Goal: Task Accomplishment & Management: Manage account settings

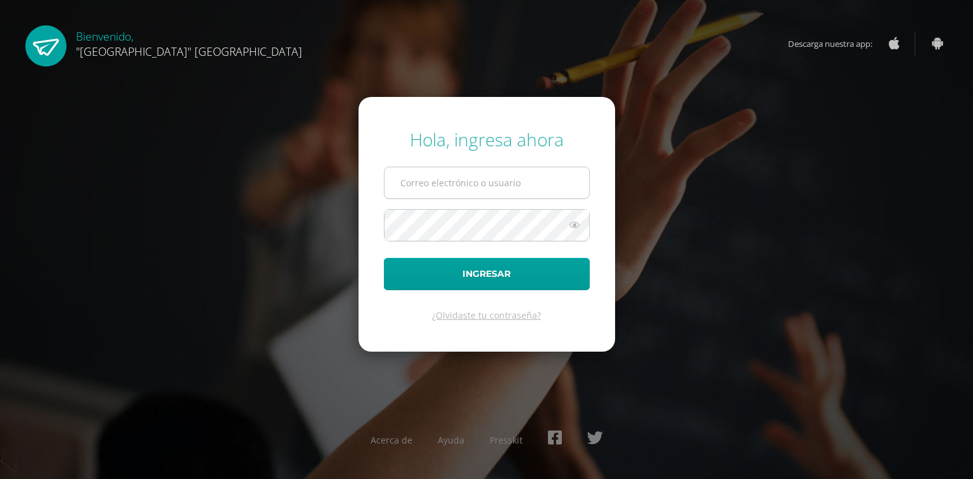
type input "[PERSON_NAME][EMAIL_ADDRESS][DOMAIN_NAME]"
click at [513, 189] on input "mayra@lasallechiquimula.edu.gt" at bounding box center [487, 182] width 205 height 31
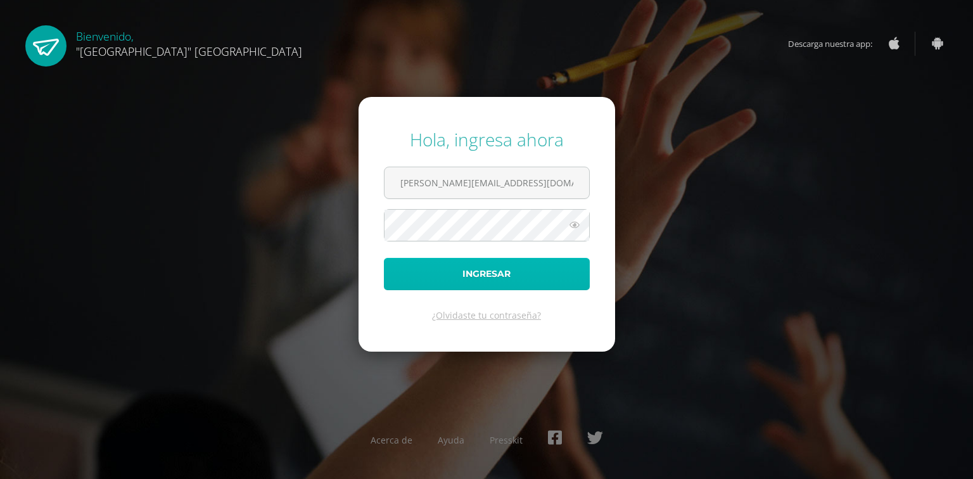
click at [510, 277] on button "Ingresar" at bounding box center [487, 274] width 206 height 32
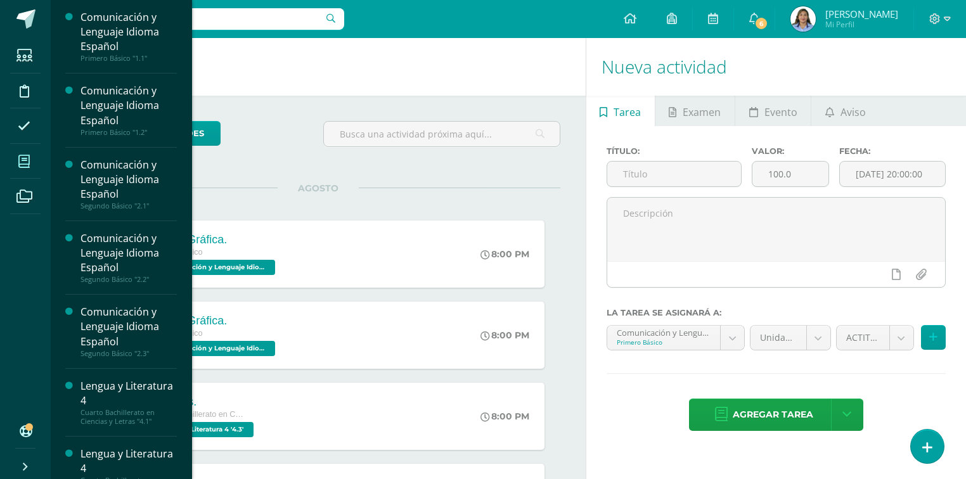
click at [23, 155] on icon at bounding box center [23, 161] width 11 height 13
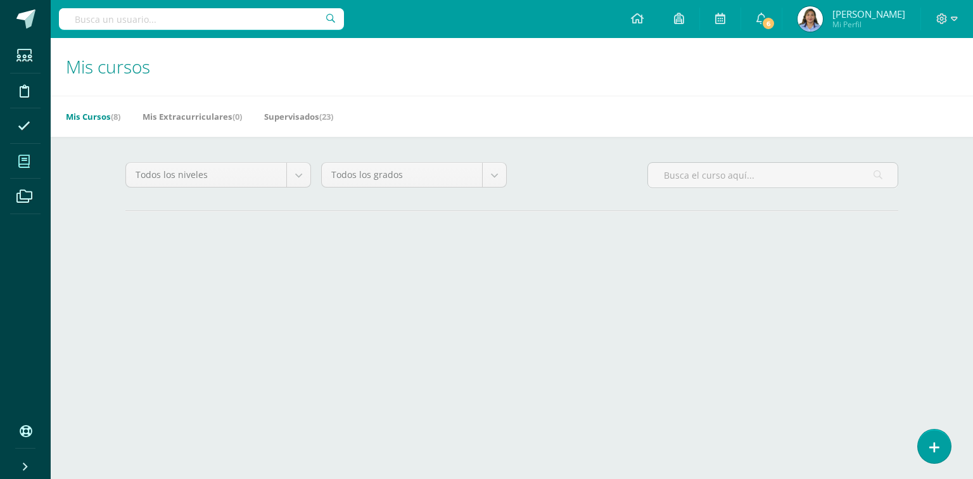
click at [108, 109] on link "Mis Cursos (8)" at bounding box center [93, 116] width 54 height 20
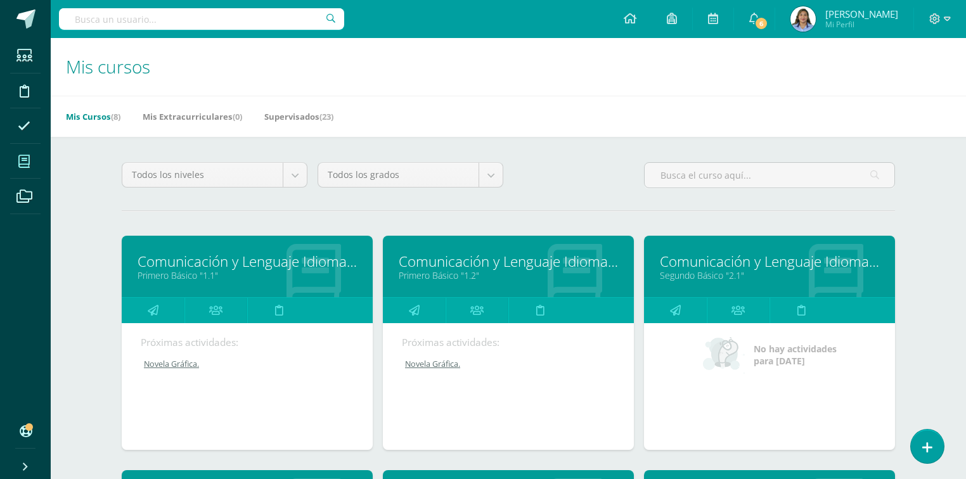
click at [480, 261] on link "Comunicación y Lenguaje Idioma Español" at bounding box center [508, 262] width 219 height 20
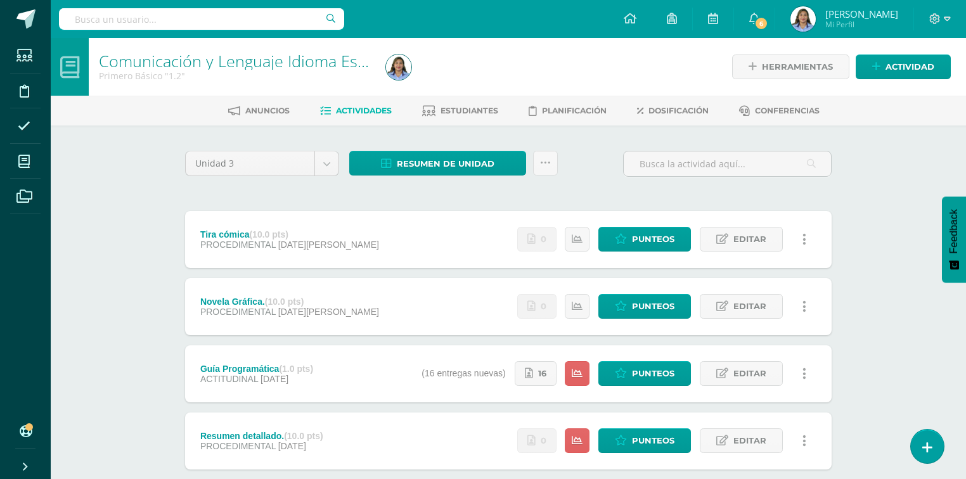
scroll to position [51, 0]
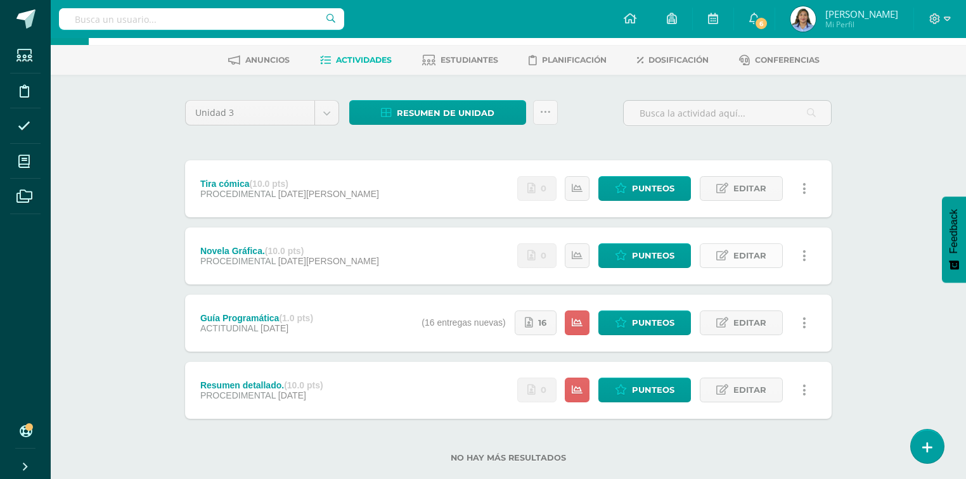
click at [755, 256] on span "Editar" at bounding box center [749, 255] width 33 height 23
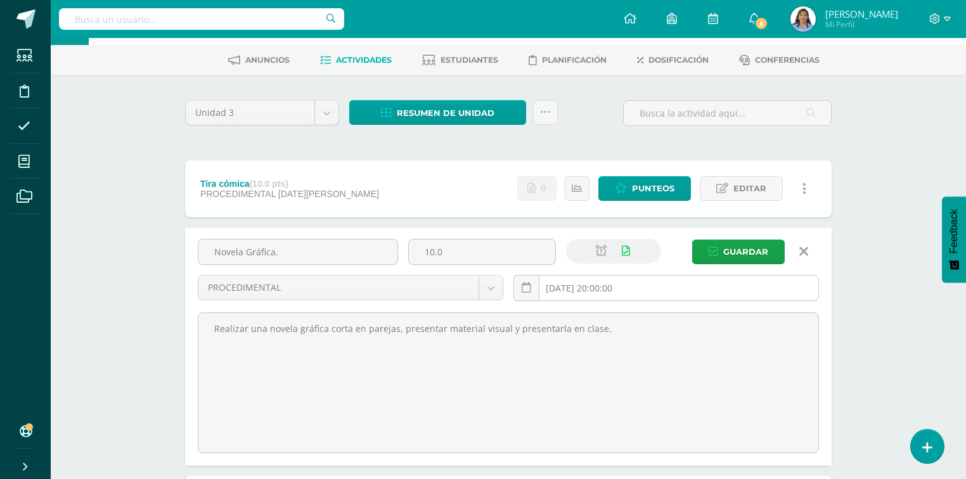
click at [631, 286] on input "[DATE] 20:00:00" at bounding box center [666, 288] width 304 height 25
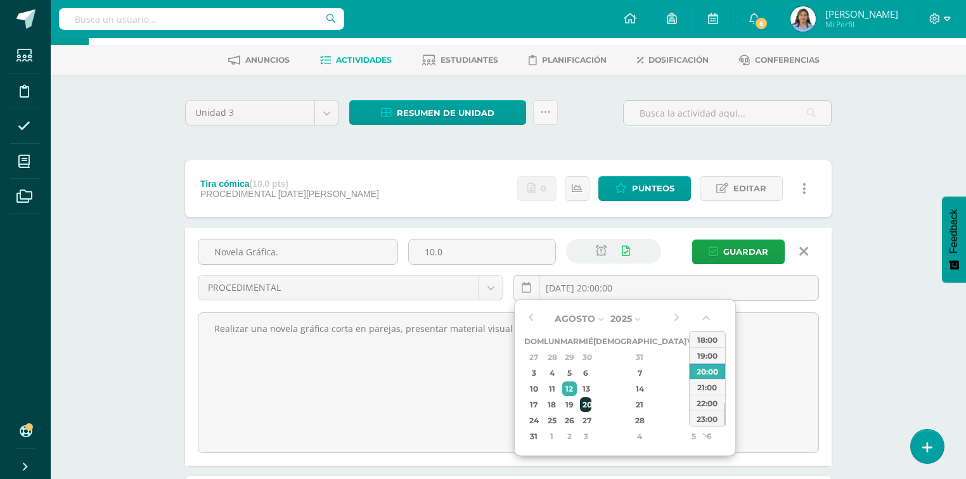
click at [591, 400] on div "20" at bounding box center [585, 404] width 11 height 15
type input "2025-08-20 20:00"
click at [746, 248] on span "Guardar" at bounding box center [745, 251] width 45 height 23
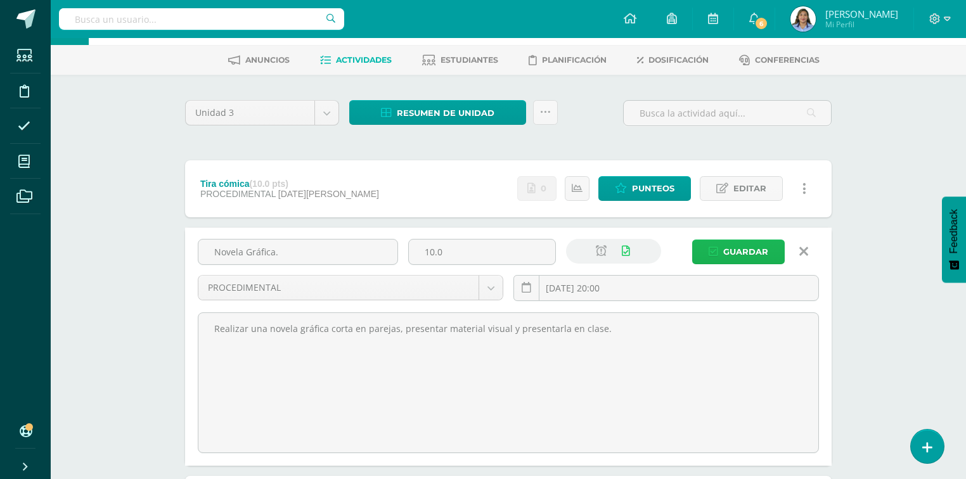
click at [741, 253] on span "Guardar" at bounding box center [745, 251] width 45 height 23
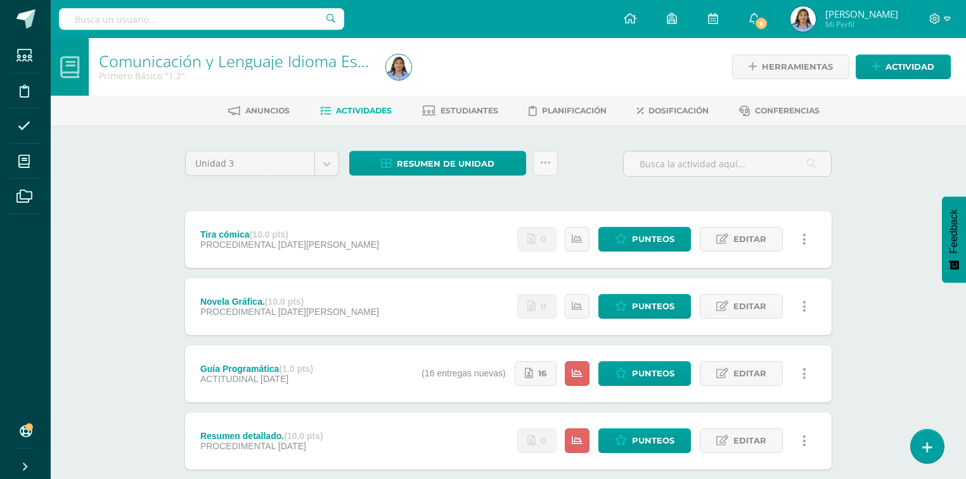
click at [381, 319] on div "Novela Gráfica. (10.0 pts) PROCEDIMENTAL 20 de Agosto Estatus de Actividad: 30 …" at bounding box center [508, 306] width 646 height 57
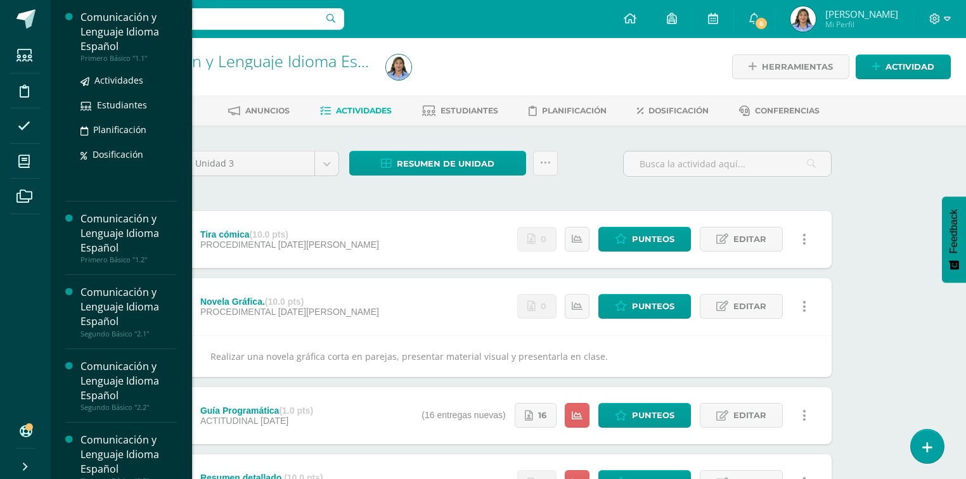
click at [142, 27] on div "Comunicación y Lenguaje Idioma Español" at bounding box center [128, 32] width 96 height 44
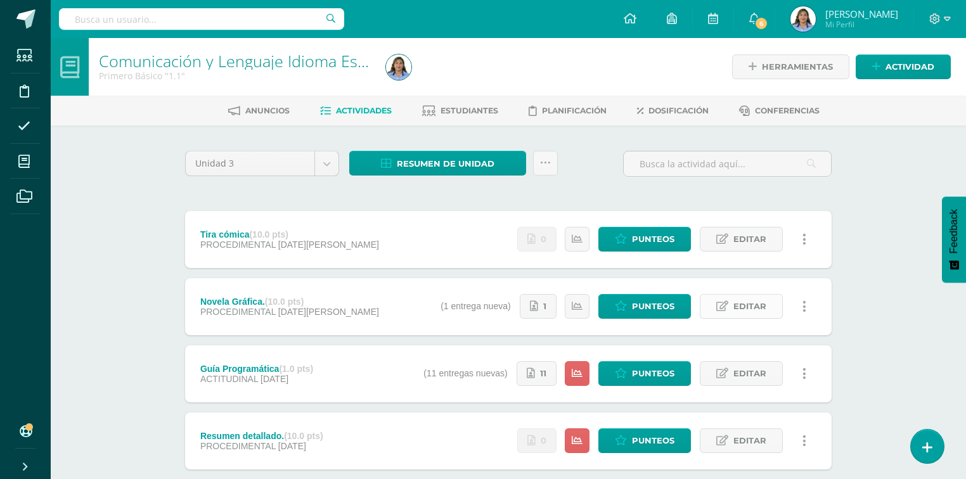
click at [757, 307] on span "Editar" at bounding box center [749, 306] width 33 height 23
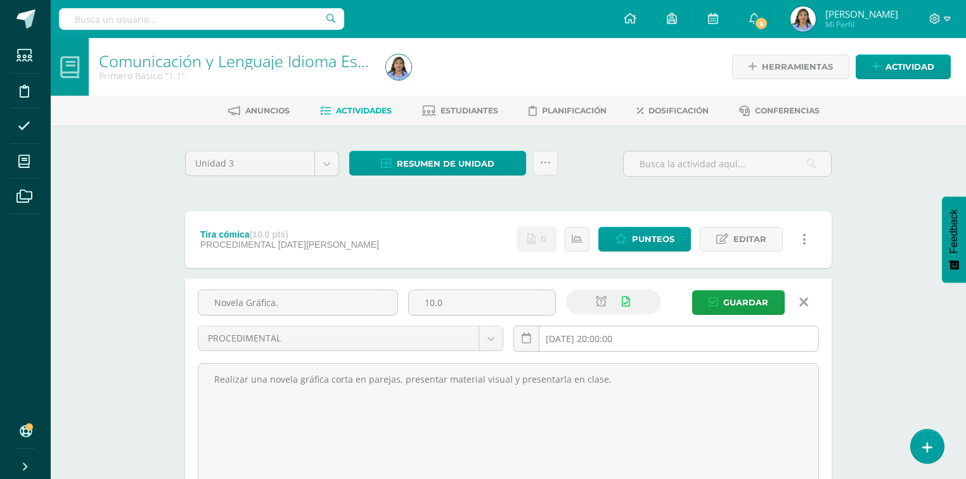
click at [616, 344] on input "[DATE] 20:00:00" at bounding box center [666, 338] width 304 height 25
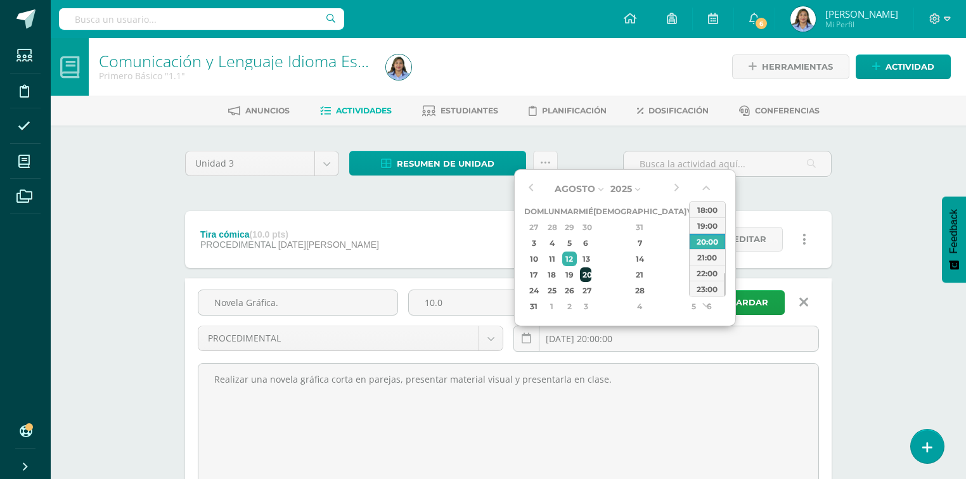
click at [591, 276] on div "20" at bounding box center [585, 274] width 11 height 15
type input "2025-08-20 20:00"
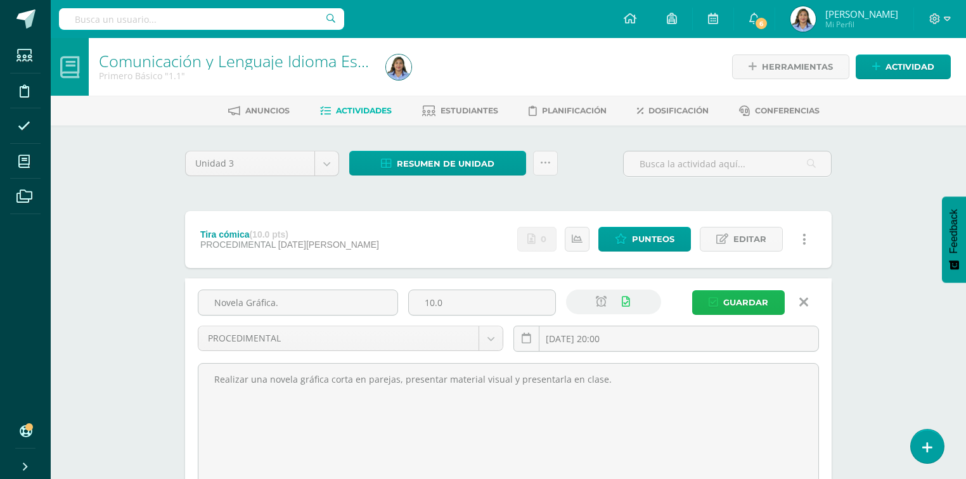
click at [759, 299] on span "Guardar" at bounding box center [745, 302] width 45 height 23
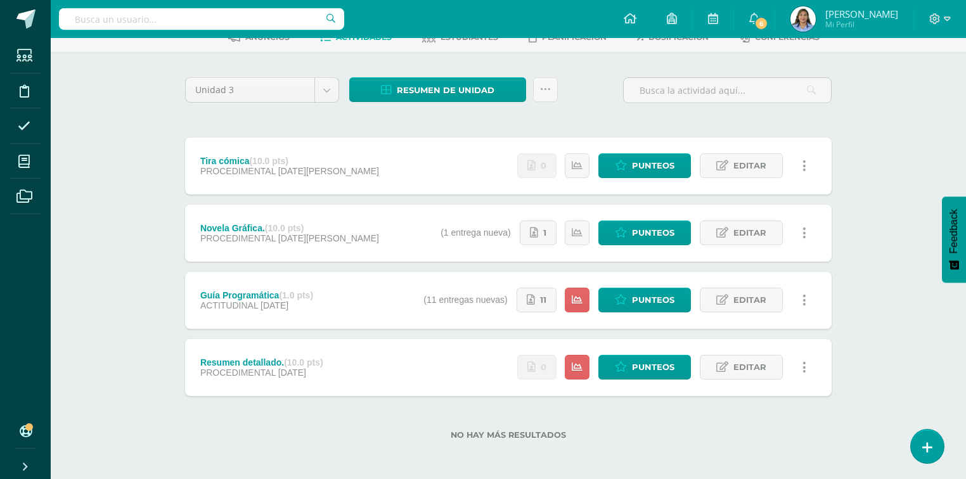
scroll to position [75, 0]
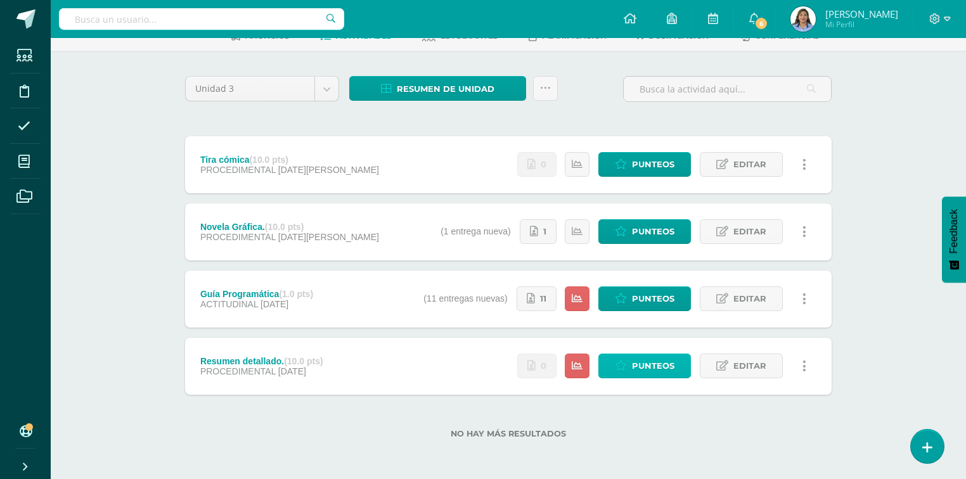
click at [653, 362] on span "Punteos" at bounding box center [653, 365] width 42 height 23
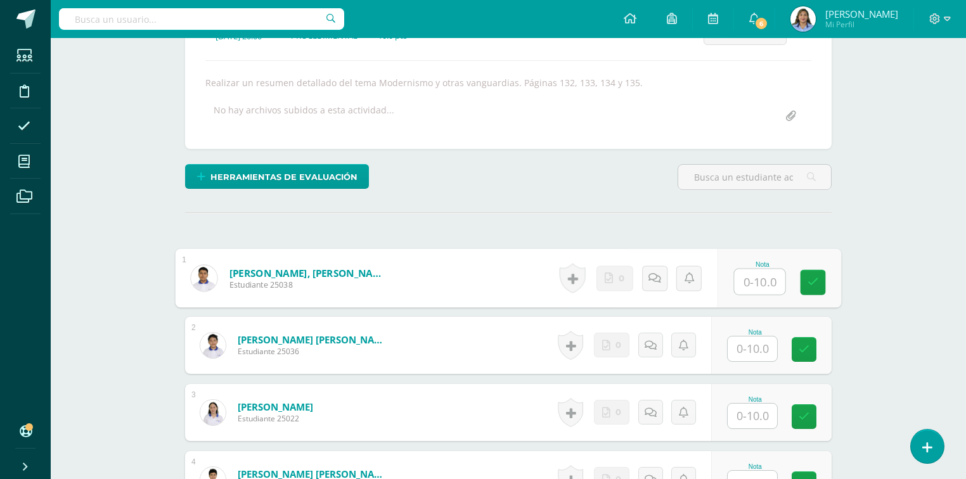
click at [758, 278] on input "text" at bounding box center [759, 281] width 51 height 25
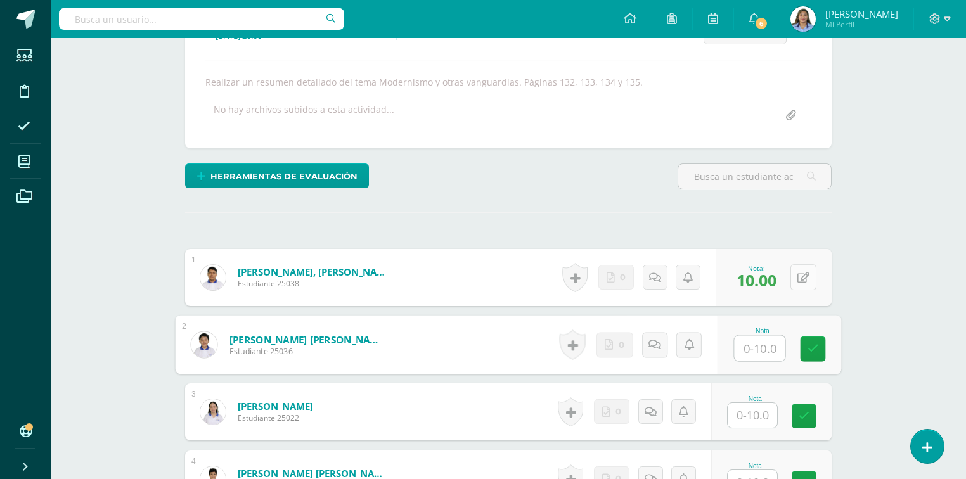
click at [805, 278] on icon at bounding box center [803, 277] width 12 height 11
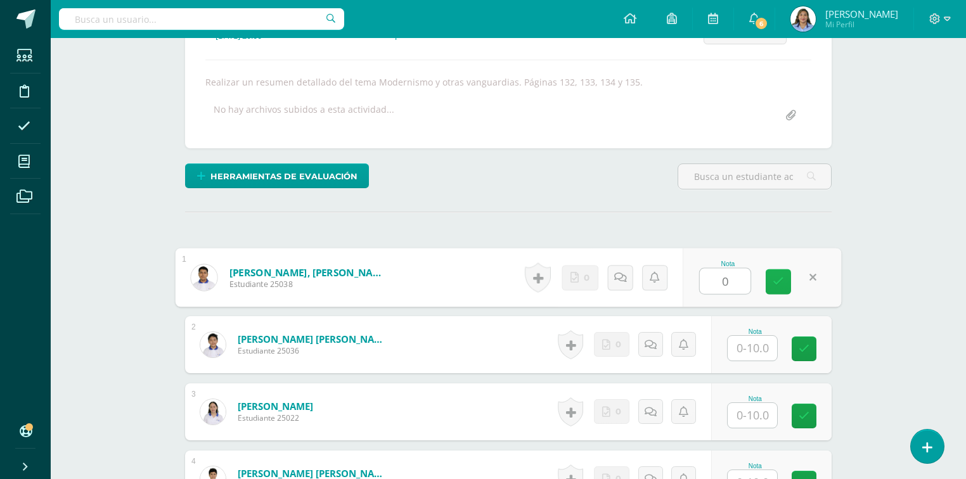
type input "0"
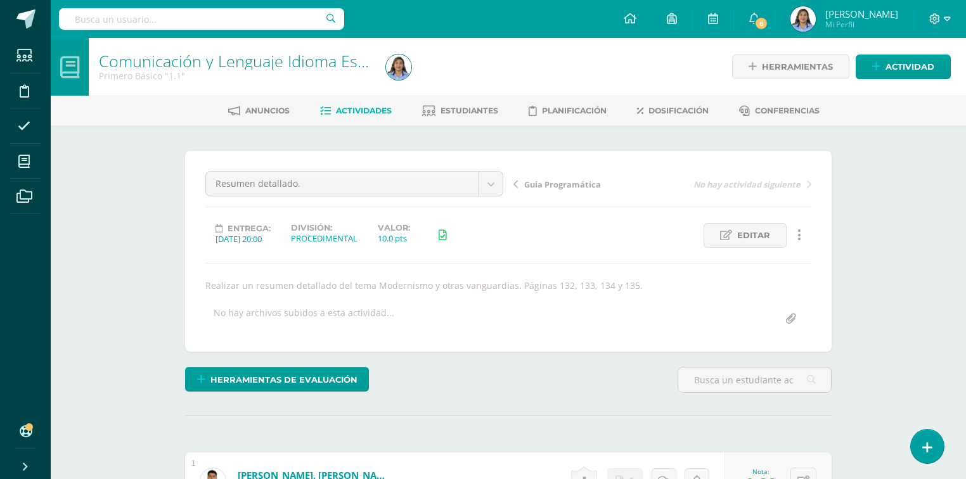
scroll to position [0, 0]
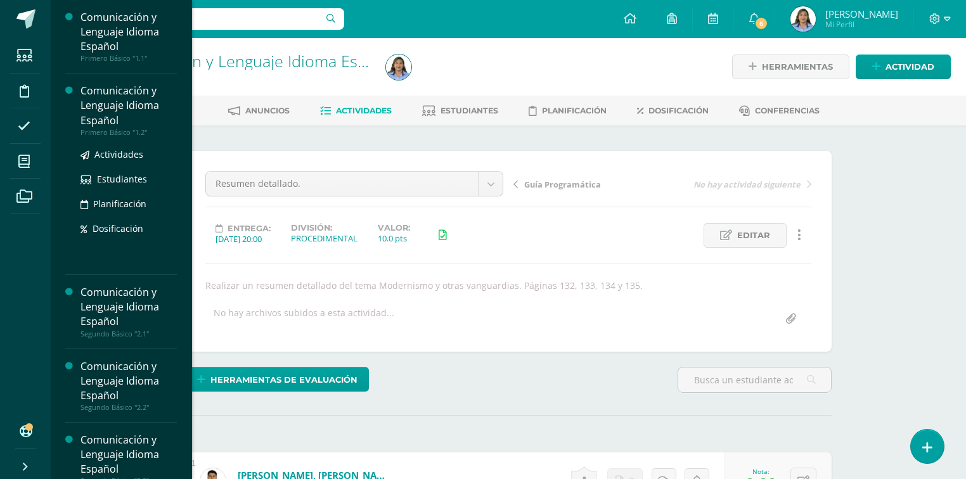
click at [117, 101] on div "Comunicación y Lenguaje Idioma Español" at bounding box center [128, 106] width 96 height 44
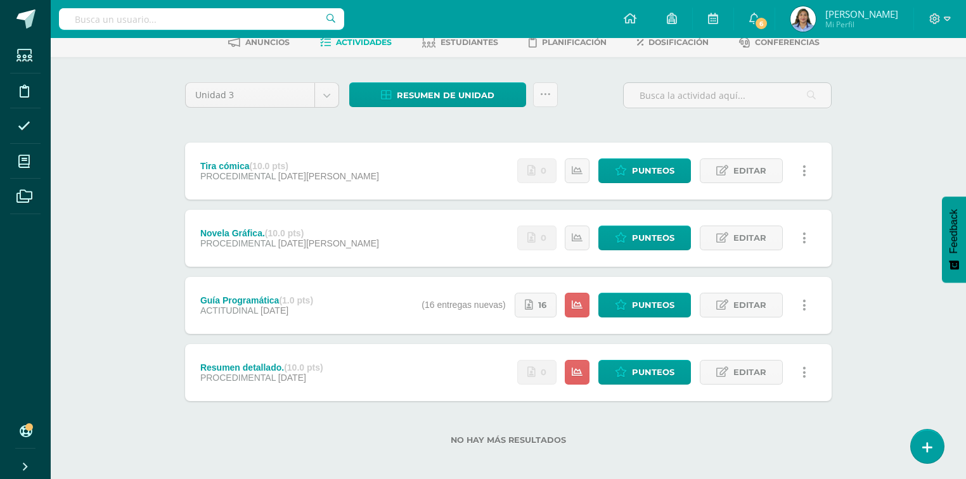
scroll to position [75, 0]
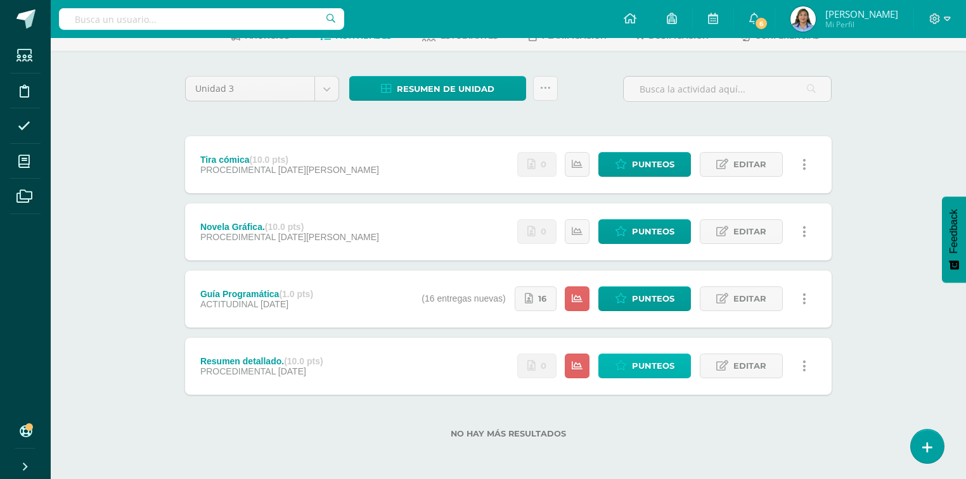
click at [651, 367] on span "Punteos" at bounding box center [653, 365] width 42 height 23
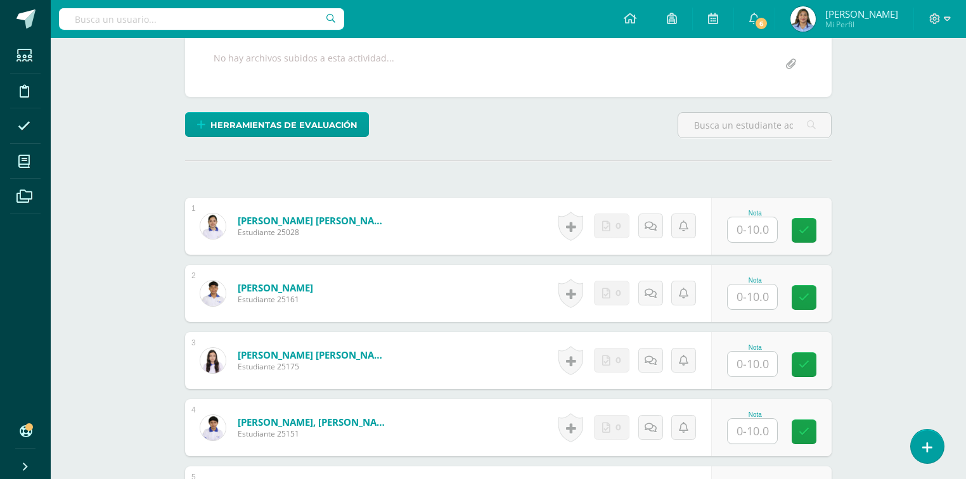
scroll to position [255, 0]
type input "1"
click at [747, 228] on input "text" at bounding box center [752, 229] width 49 height 25
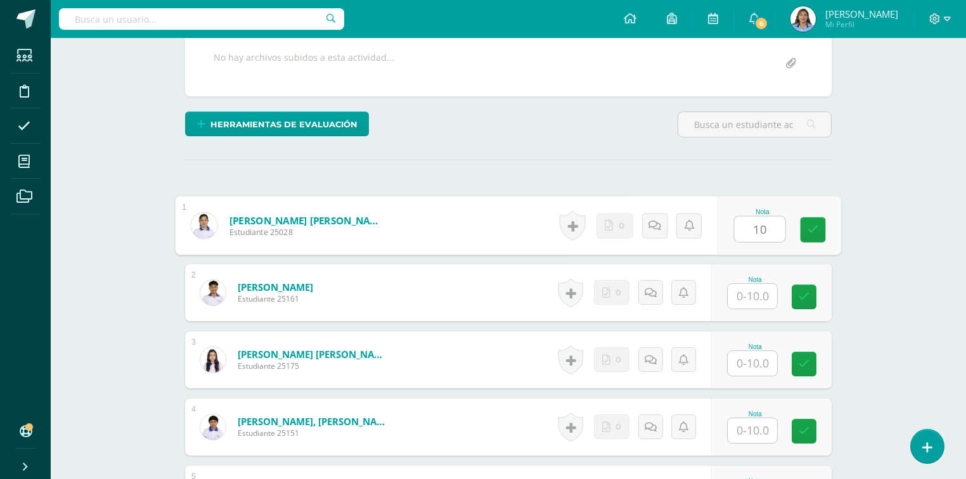
type input "10"
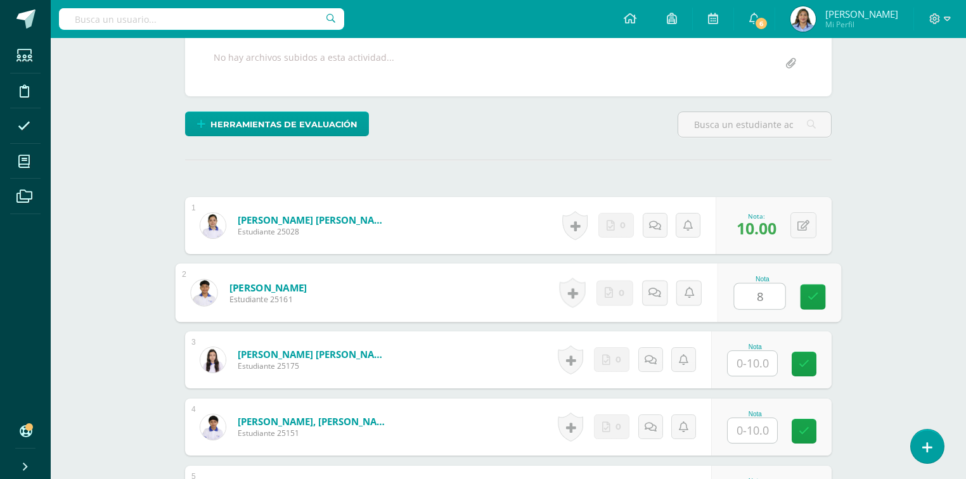
type input "8"
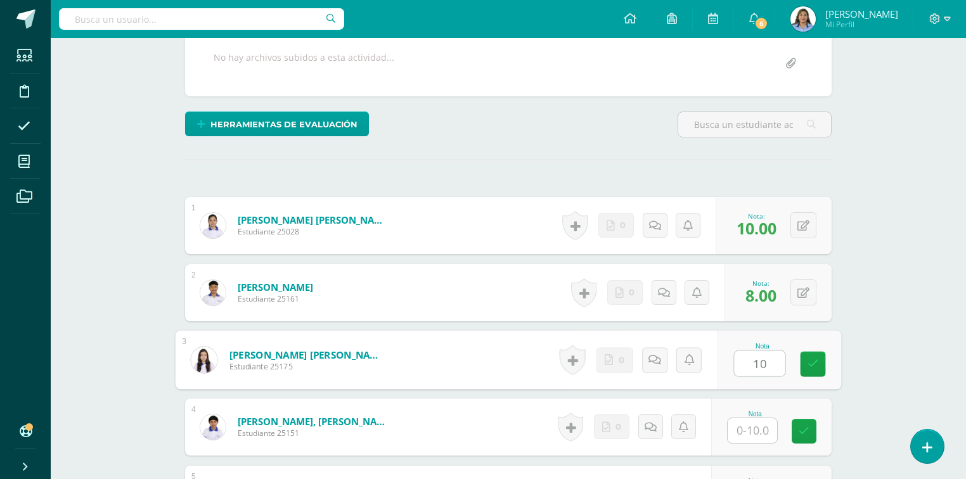
type input "10"
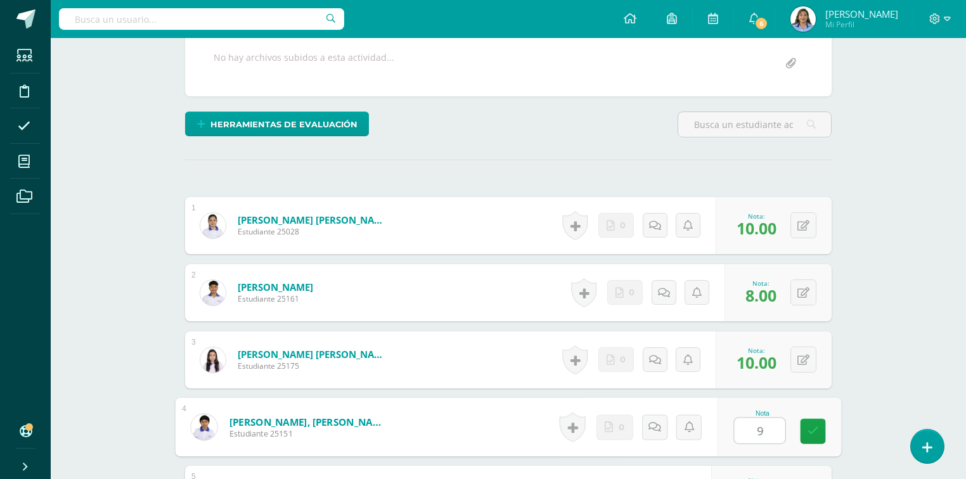
type input "9"
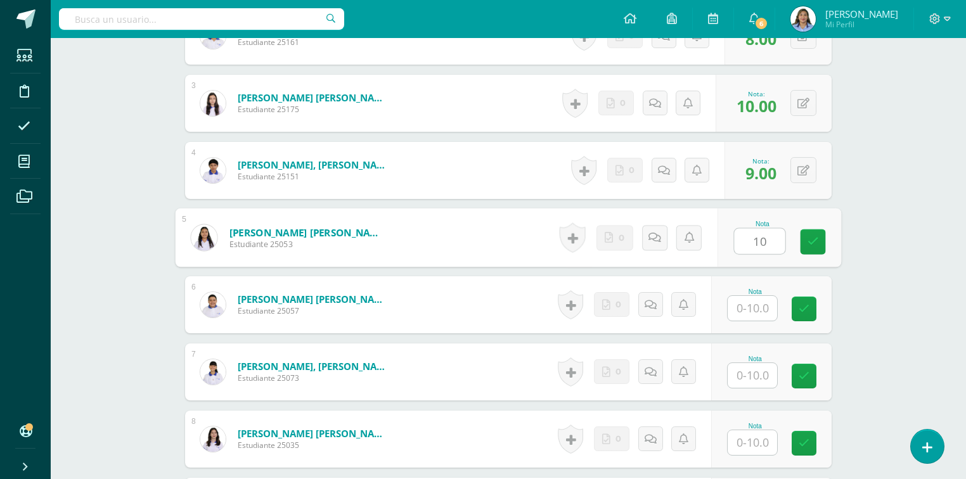
type input "10"
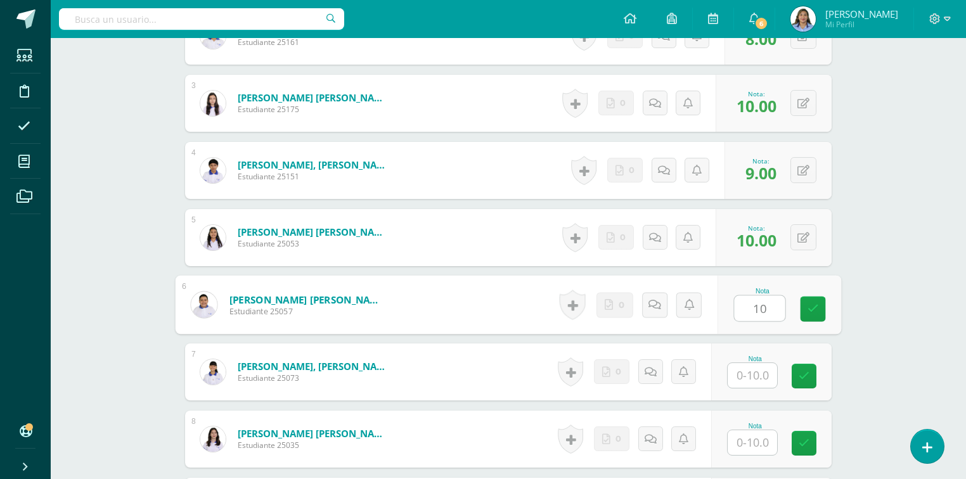
type input "10"
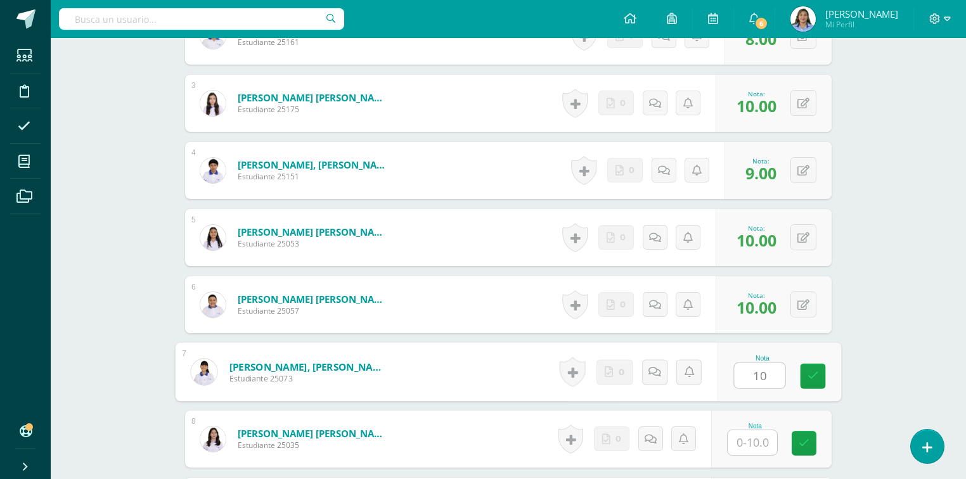
type input "10"
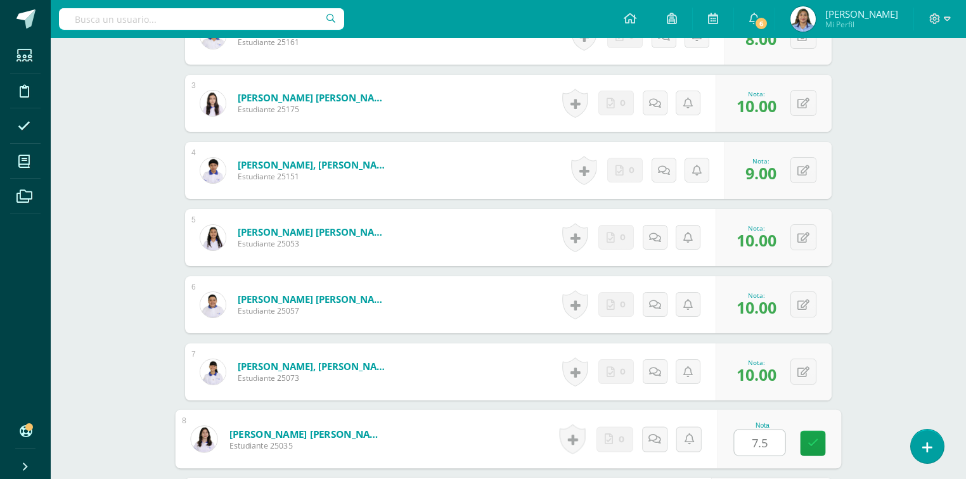
type input "7.5"
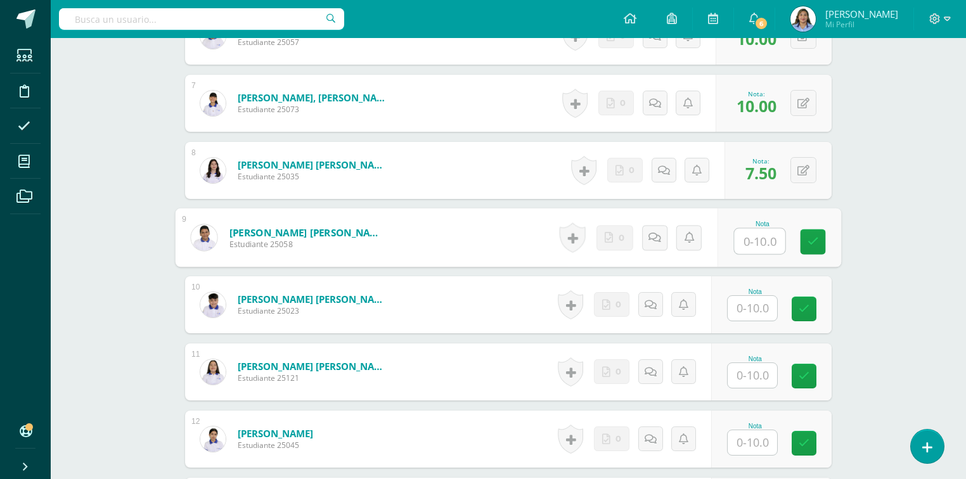
click at [772, 238] on input "text" at bounding box center [759, 241] width 51 height 25
type input "10"
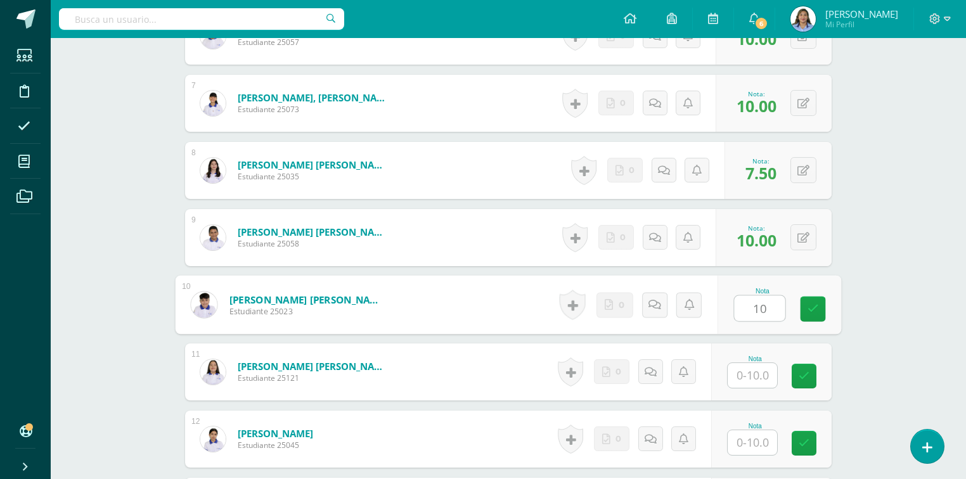
type input "10"
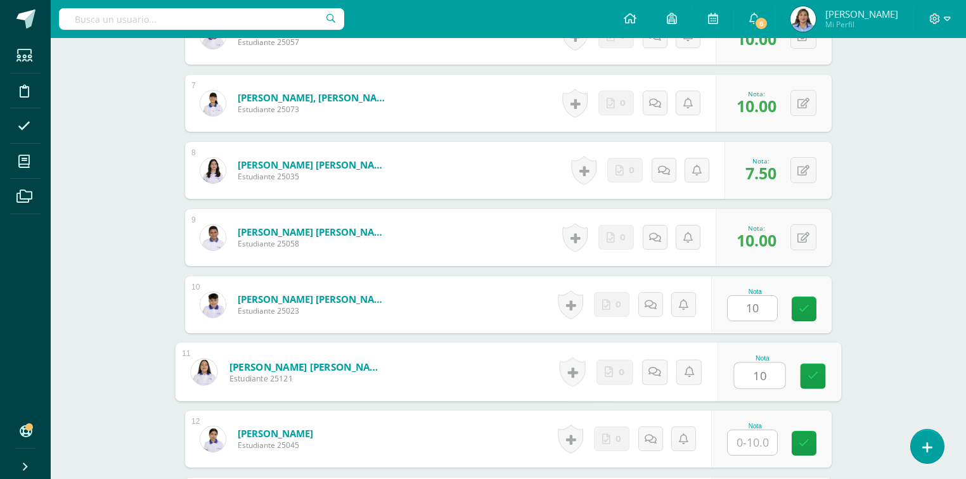
type input "10"
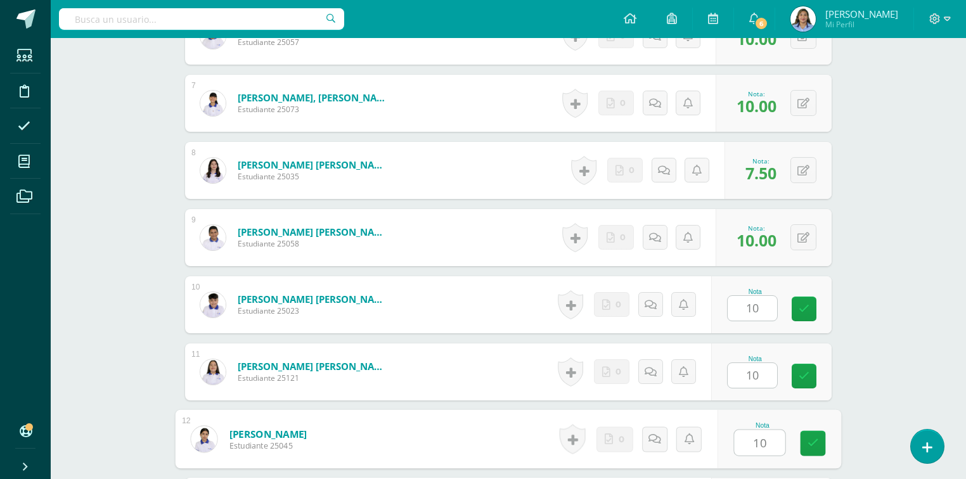
type input "10"
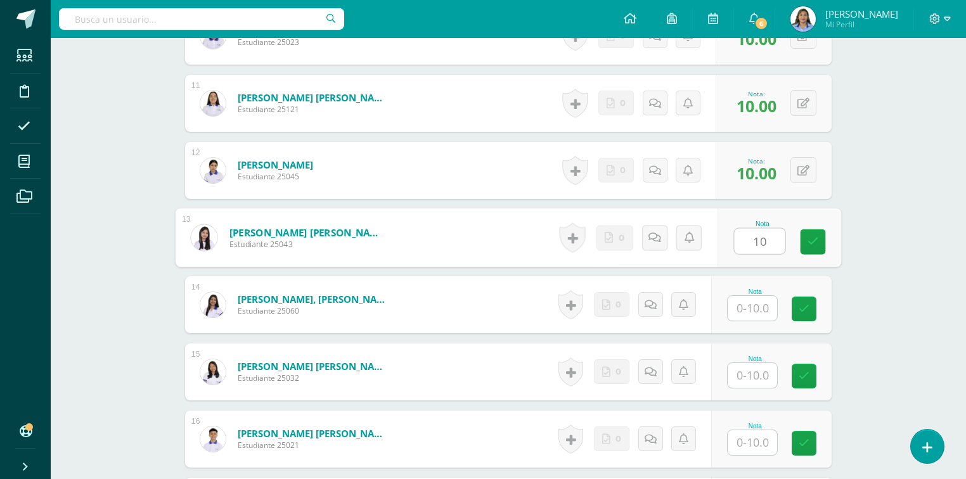
type input "10"
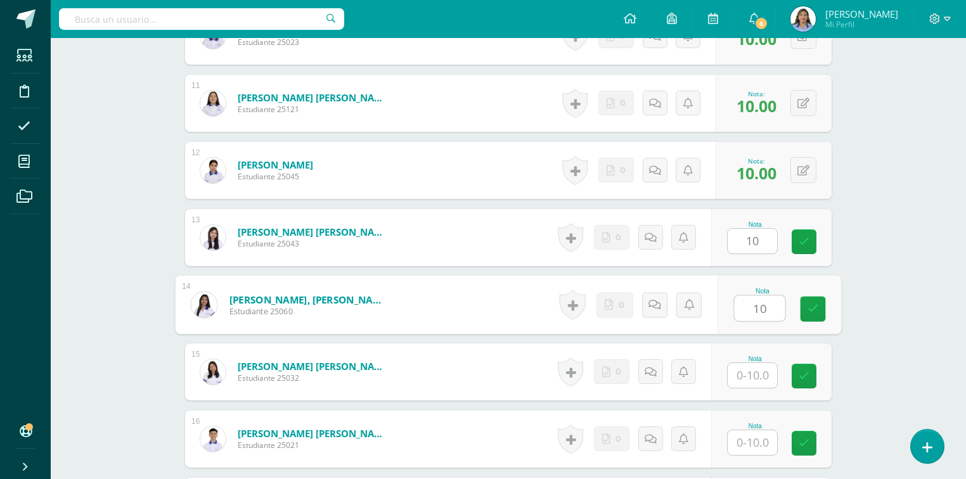
type input "10"
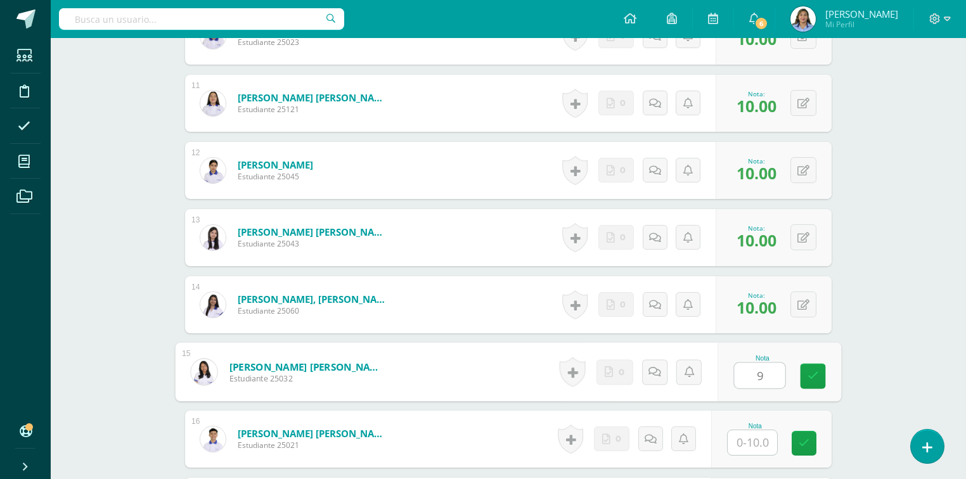
type input "9"
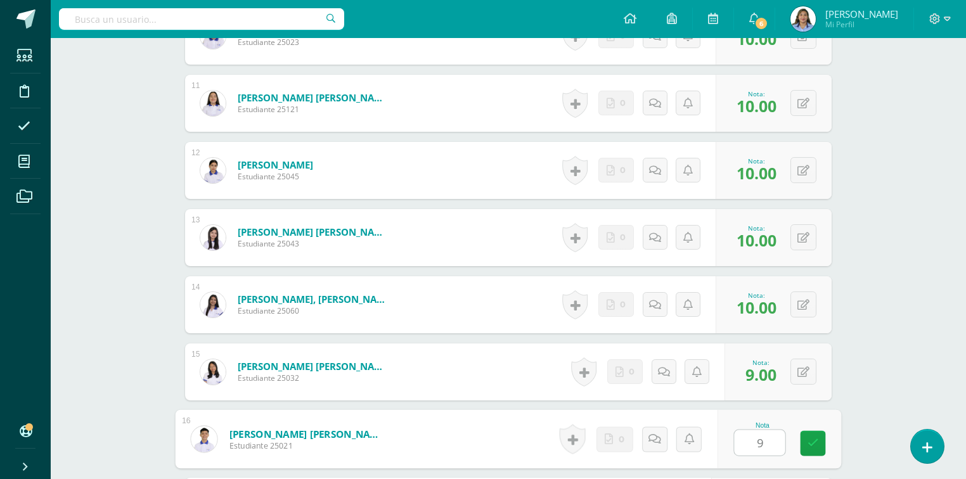
type input "9"
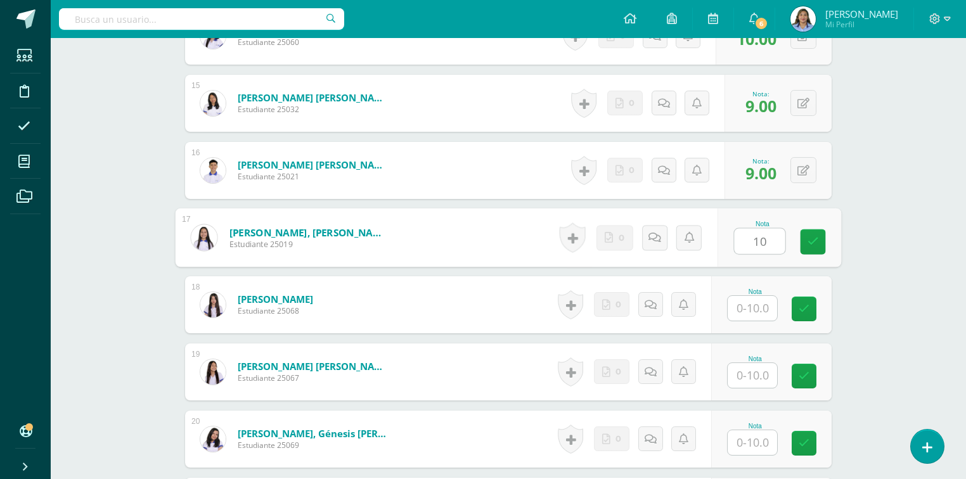
type input "10"
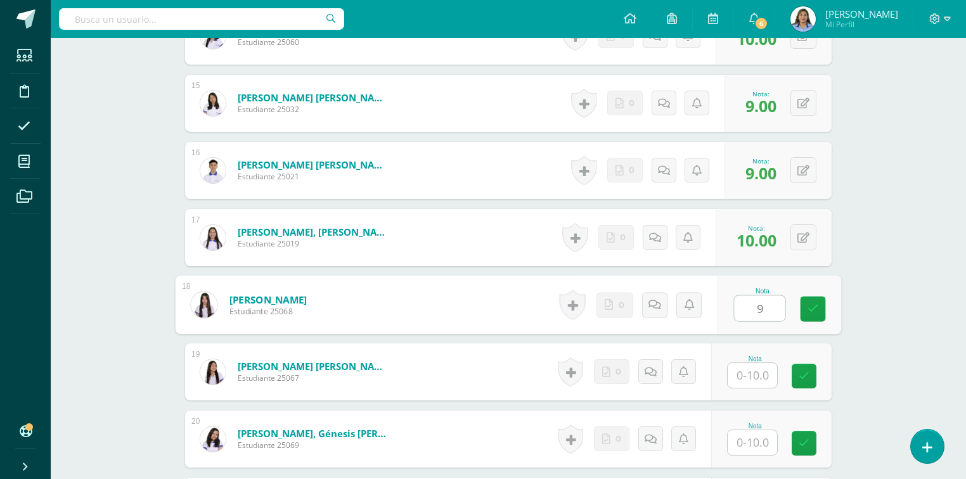
type input "9"
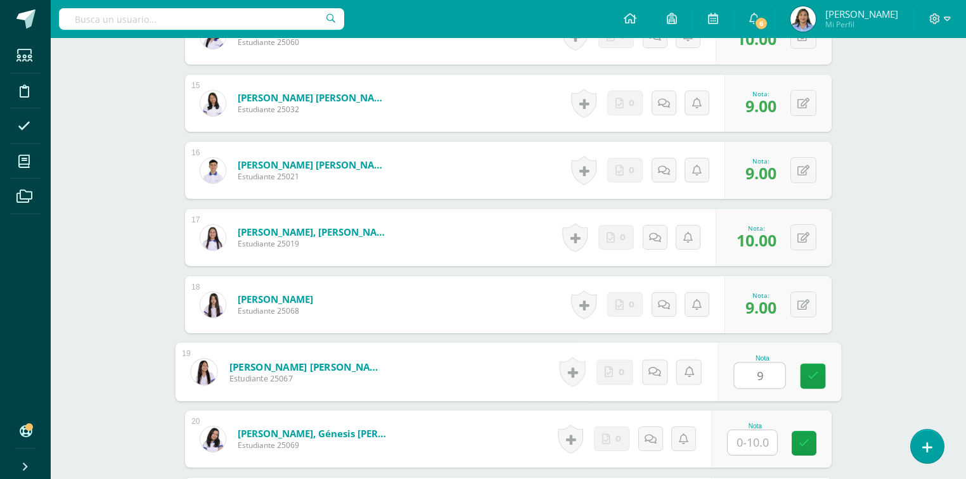
type input "9"
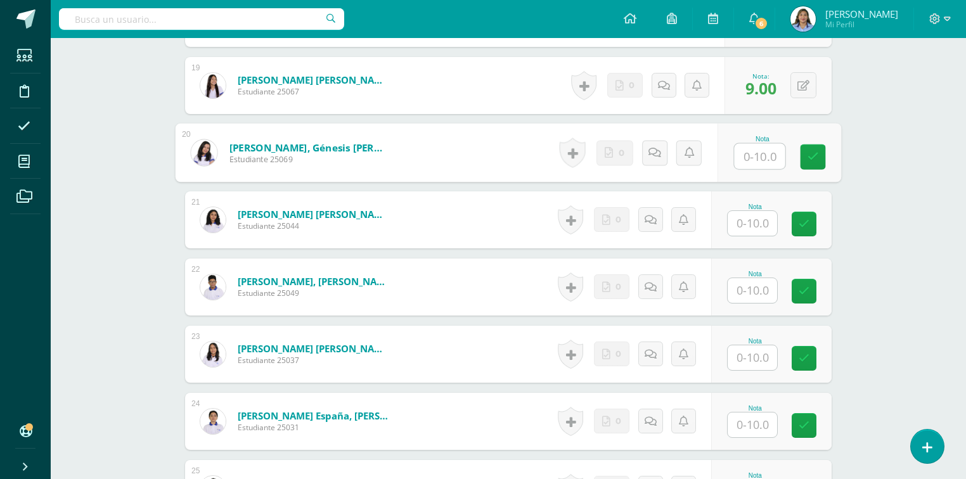
scroll to position [1622, 0]
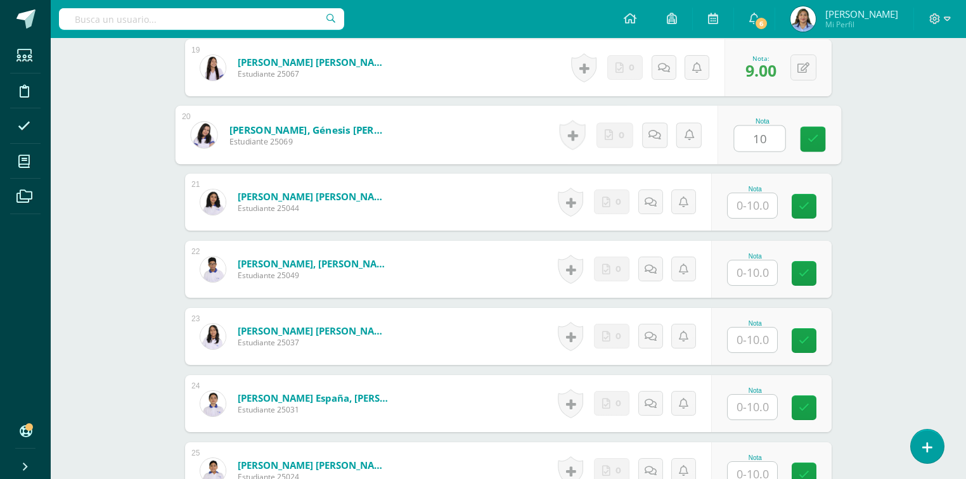
type input "10"
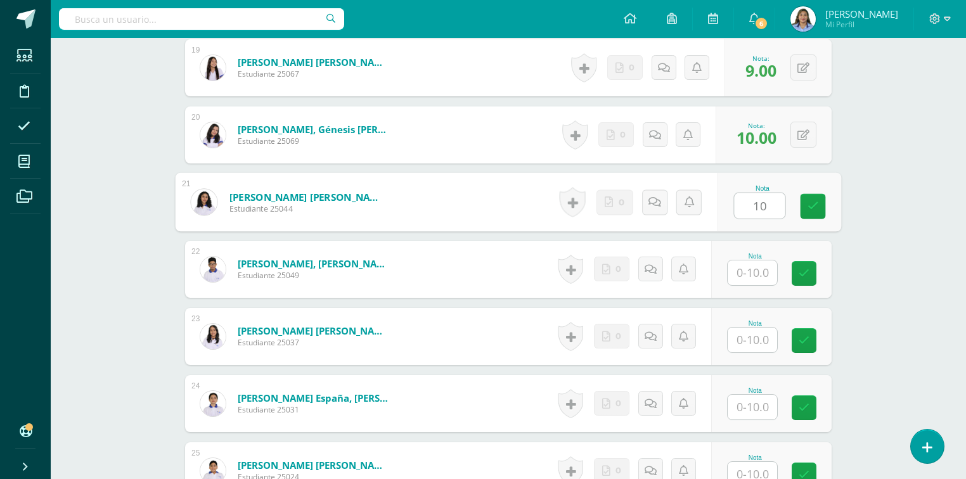
type input "10"
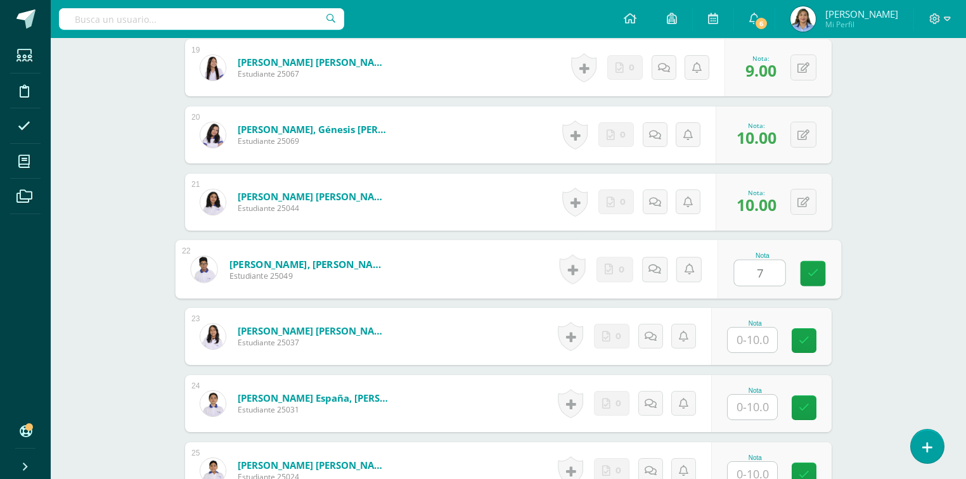
type input "7"
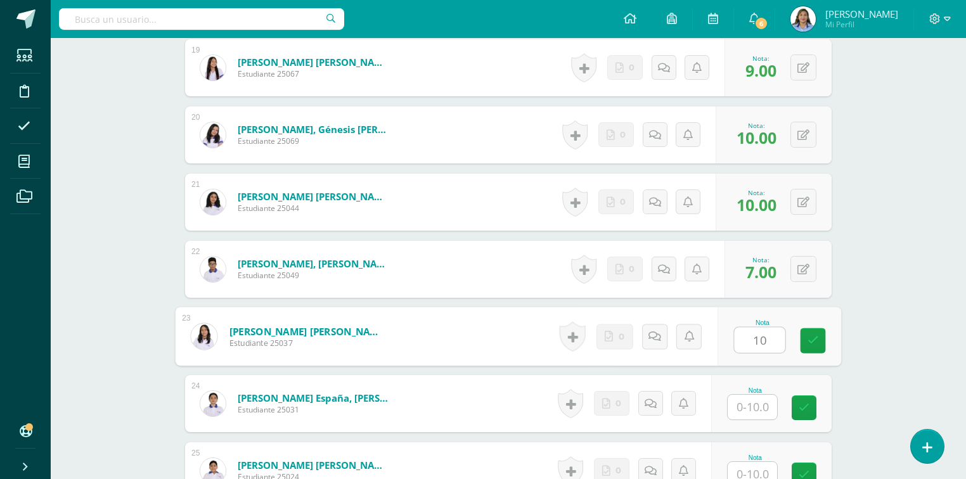
type input "10"
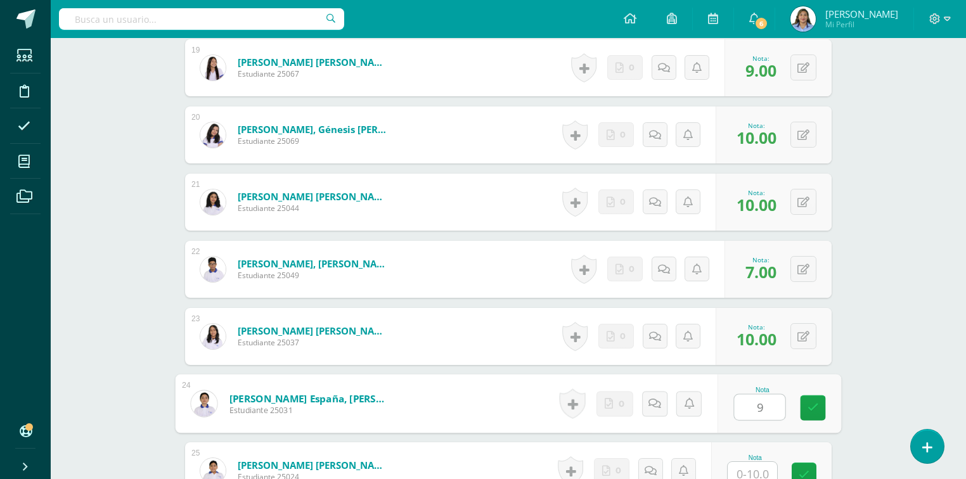
type input "9"
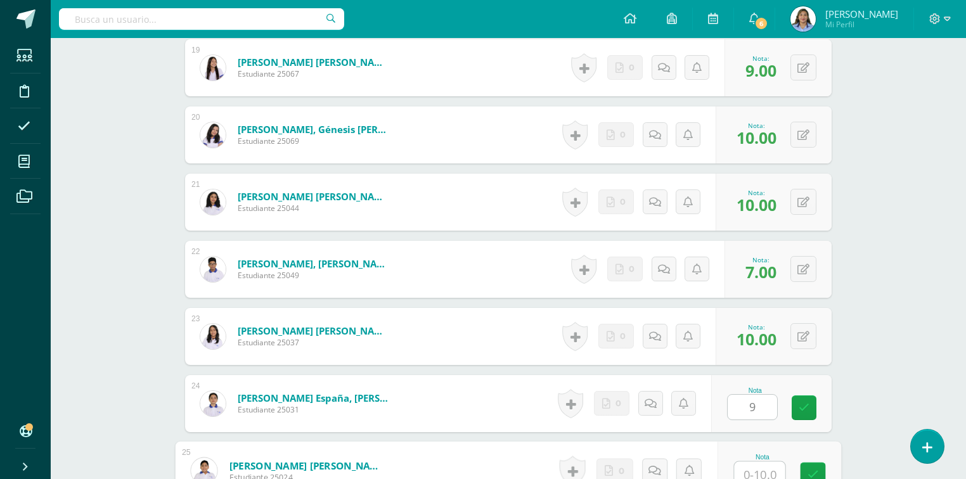
scroll to position [1629, 0]
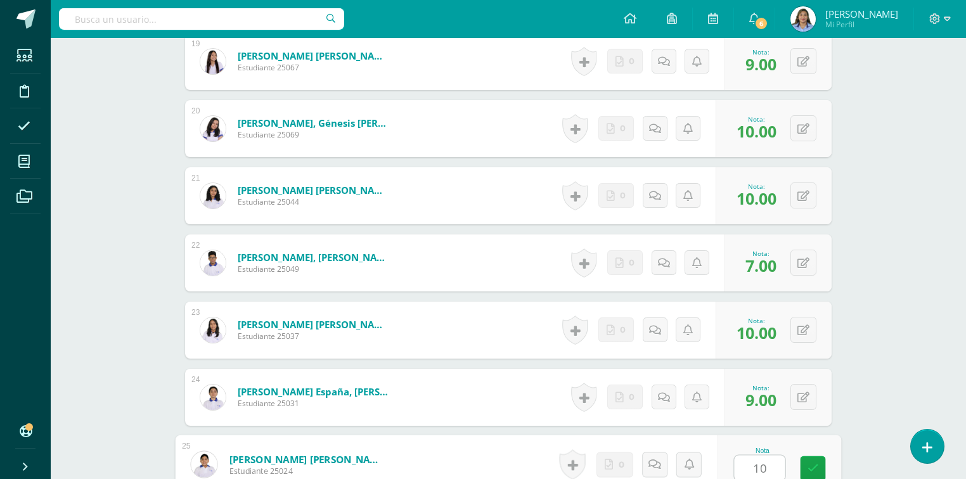
type input "10"
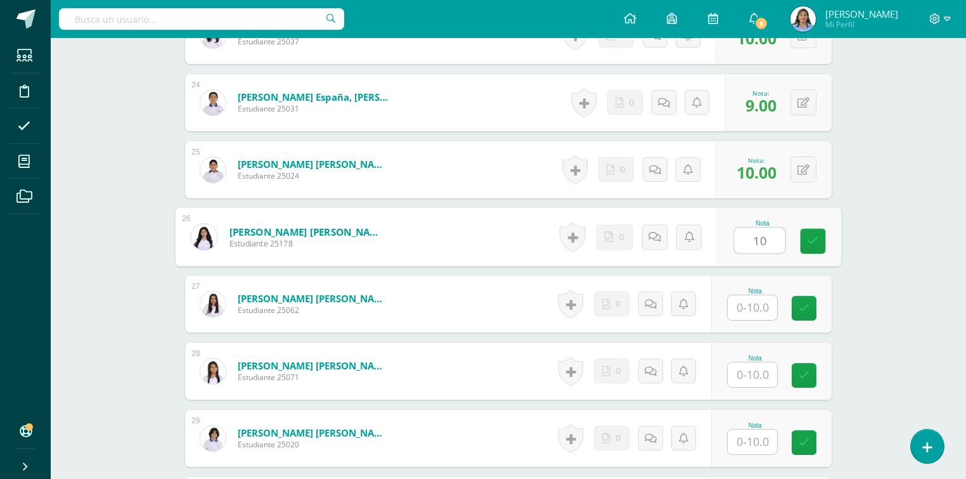
type input "10"
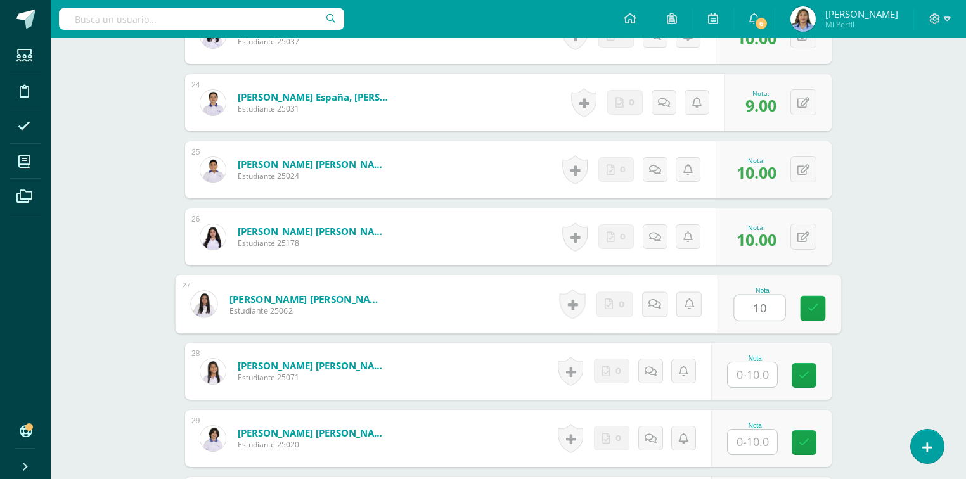
type input "10"
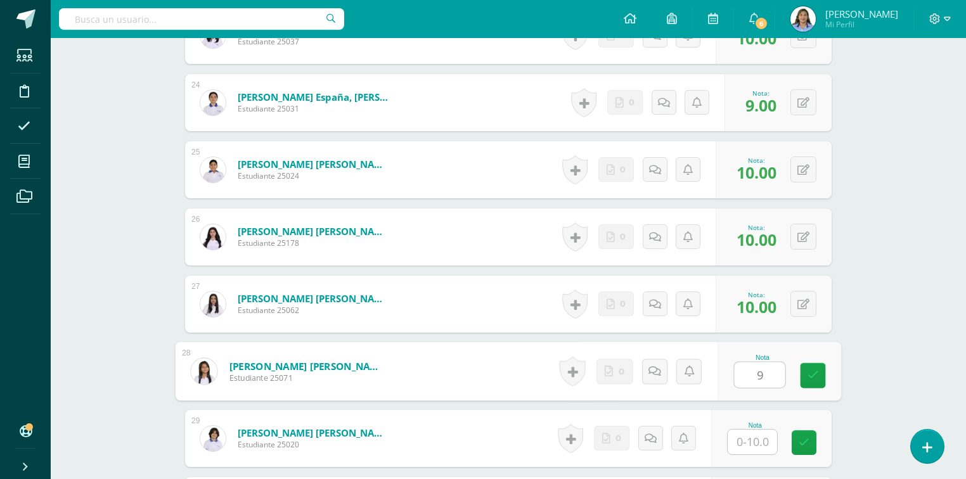
type input "9"
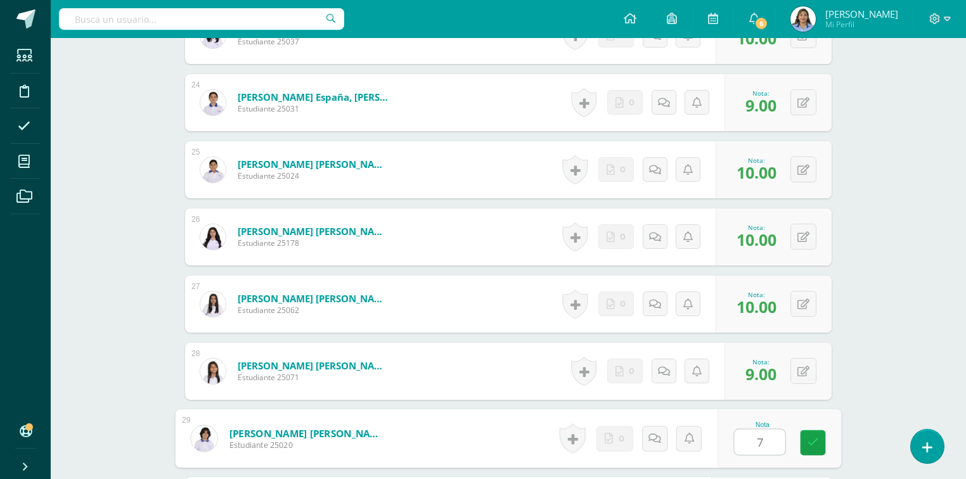
type input "7"
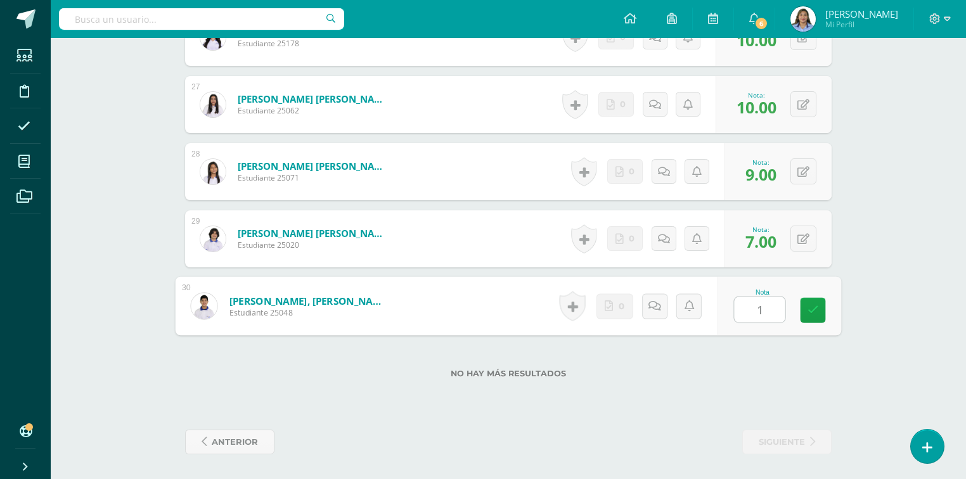
type input "10"
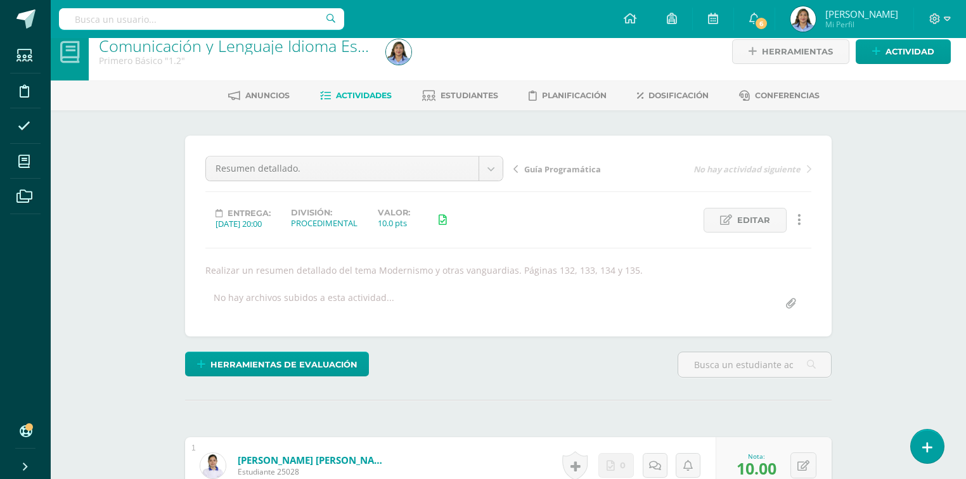
scroll to position [0, 0]
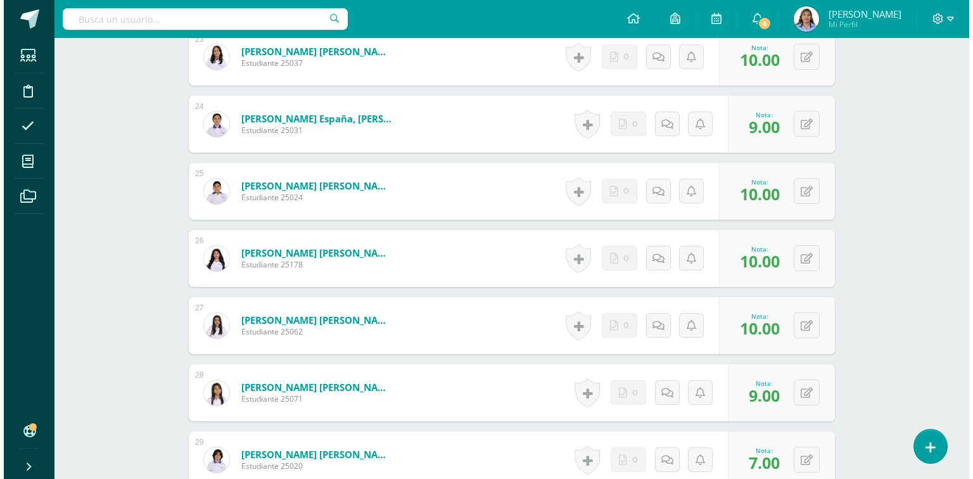
scroll to position [1920, 0]
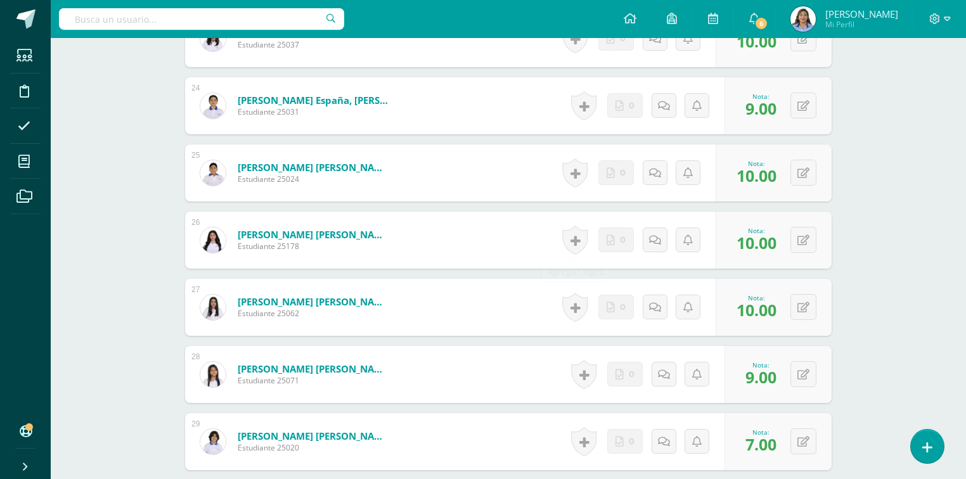
click at [577, 243] on link at bounding box center [574, 240] width 25 height 29
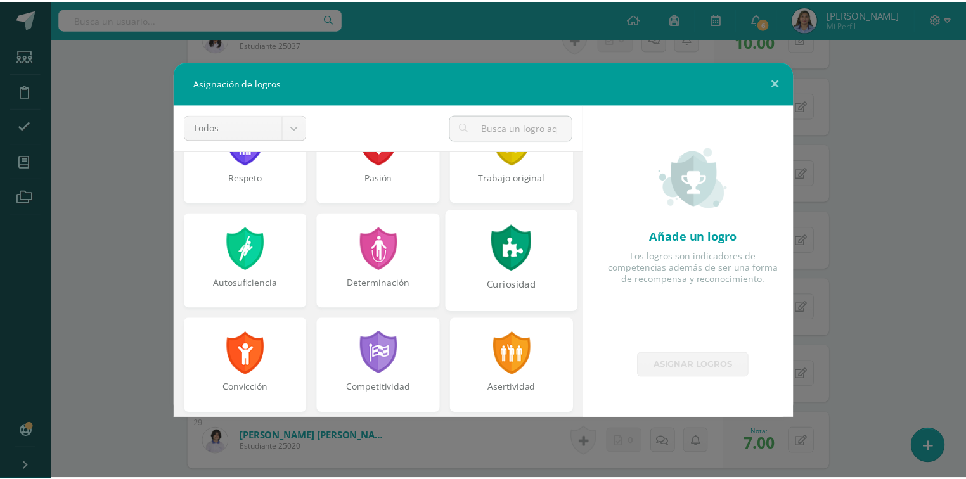
scroll to position [0, 0]
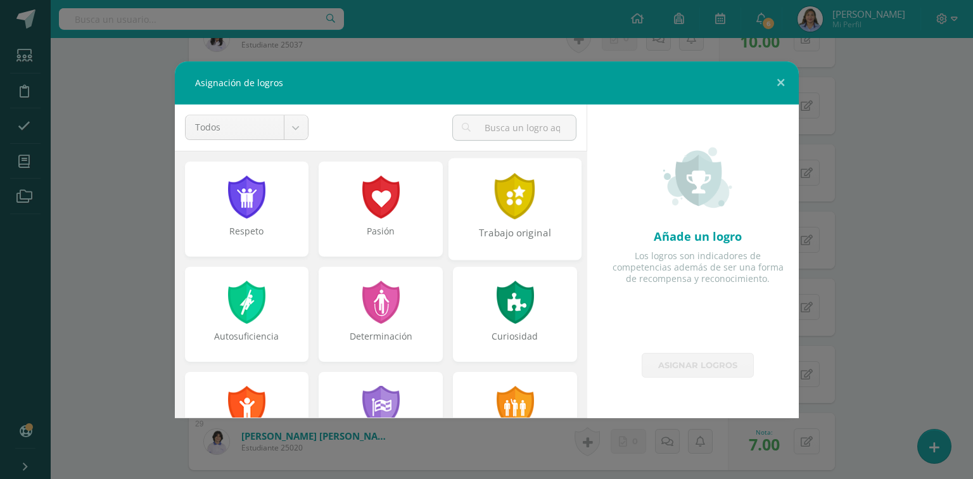
click at [516, 223] on div "Trabajo original" at bounding box center [515, 209] width 133 height 102
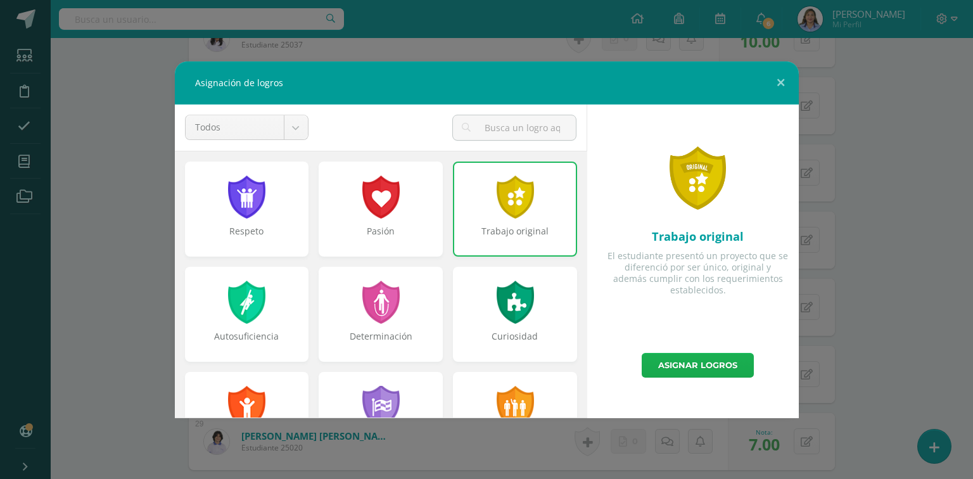
click at [730, 362] on link "Asignar logros" at bounding box center [698, 365] width 112 height 25
